Goal: Task Accomplishment & Management: Complete application form

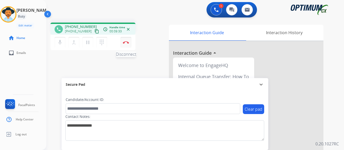
click at [125, 41] on img at bounding box center [126, 42] width 6 height 3
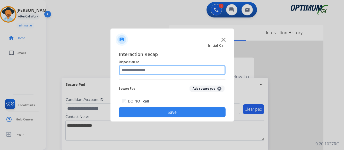
click at [166, 71] on input "text" at bounding box center [172, 70] width 107 height 10
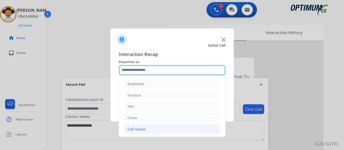
scroll to position [26, 0]
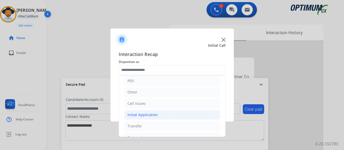
click at [150, 114] on div "Initial Application" at bounding box center [142, 115] width 30 height 5
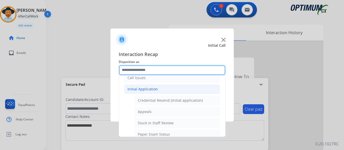
scroll to position [77, 0]
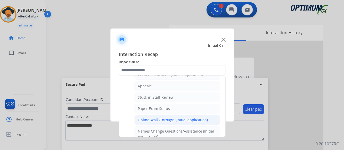
click at [149, 120] on div "Online Walk-Through (Initial application)" at bounding box center [173, 120] width 70 height 5
type input "**********"
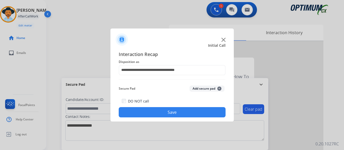
click at [168, 113] on button "Save" at bounding box center [172, 112] width 107 height 10
